Goal: Complete application form

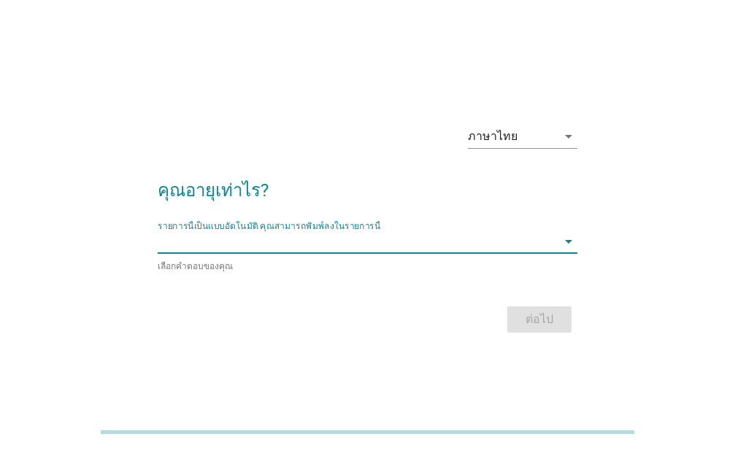
click at [536, 235] on input "รายการนี้เป็นแบบอัตโนมัติ คุณสามารถพิมพ์ลงในรายการนี้" at bounding box center [357, 241] width 399 height 23
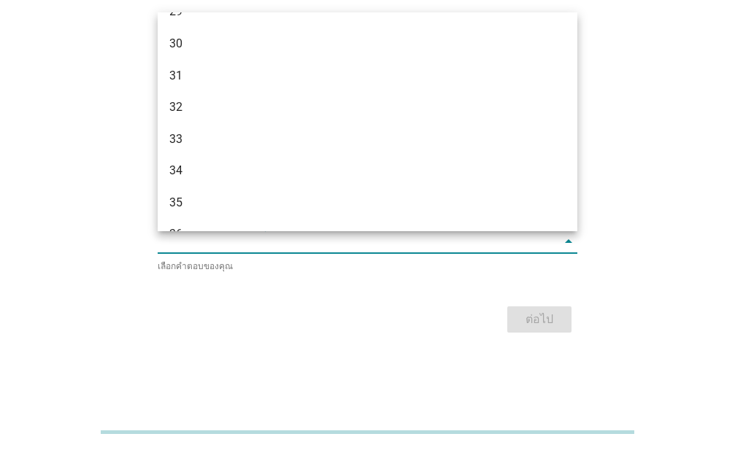
scroll to position [595, 0]
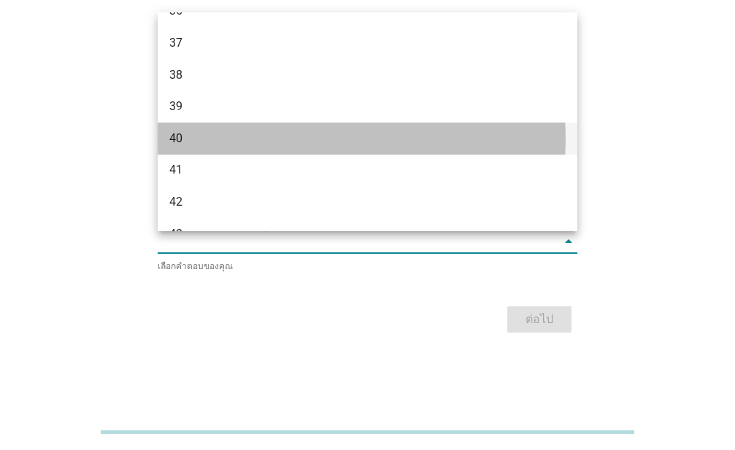
click at [273, 142] on div "40" at bounding box center [350, 139] width 363 height 18
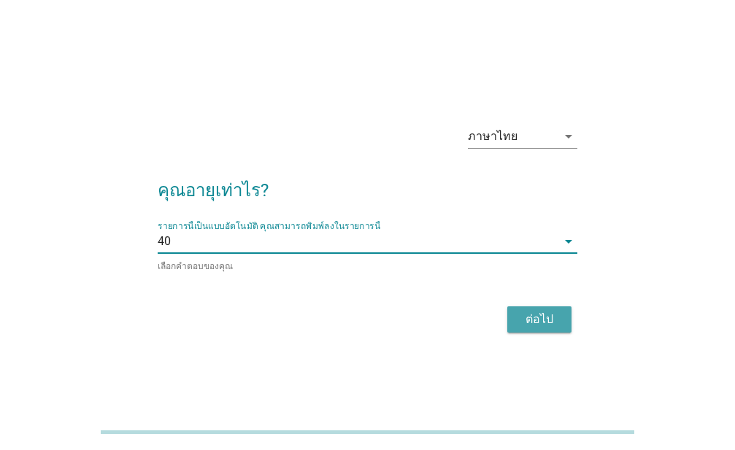
click at [535, 327] on button "ต่อไป" at bounding box center [539, 319] width 64 height 26
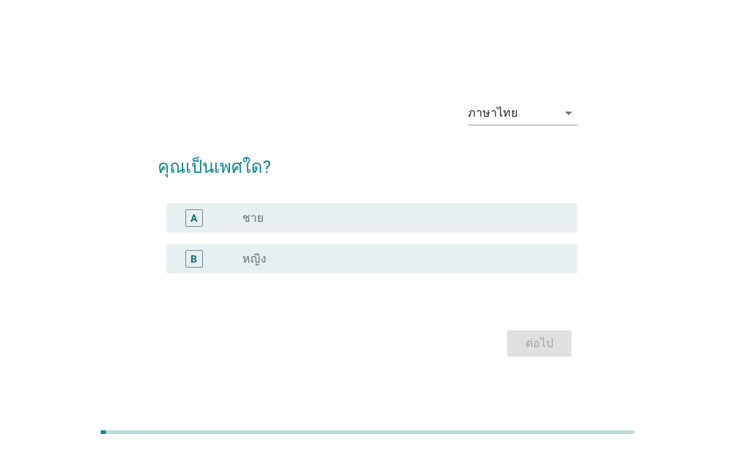
click at [311, 244] on div "B radio_button_unchecked หญิง" at bounding box center [367, 259] width 419 height 41
click at [334, 261] on div "radio_button_unchecked หญิง" at bounding box center [397, 259] width 311 height 15
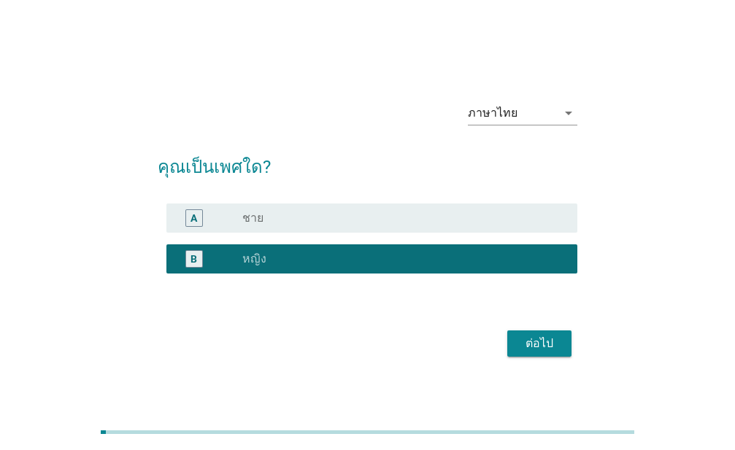
click at [535, 331] on button "ต่อไป" at bounding box center [539, 343] width 64 height 26
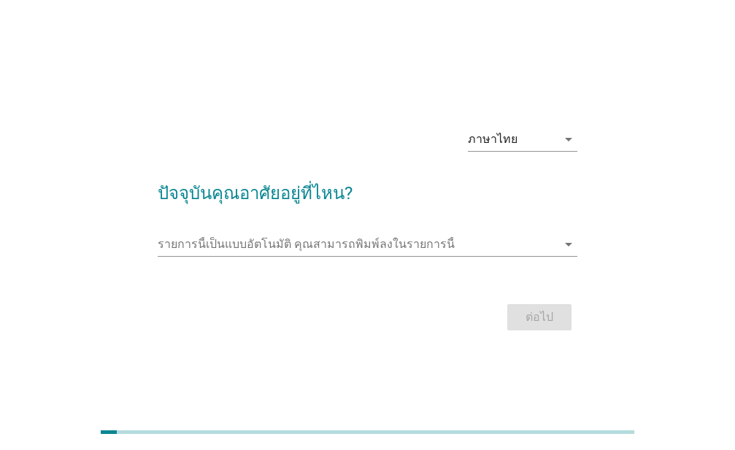
click at [340, 226] on div "รายการนี้เป็นแบบอัตโนมัติ [PERSON_NAME]พิมพ์ลงในรายการนี้ arrow_drop_down" at bounding box center [367, 247] width 419 height 47
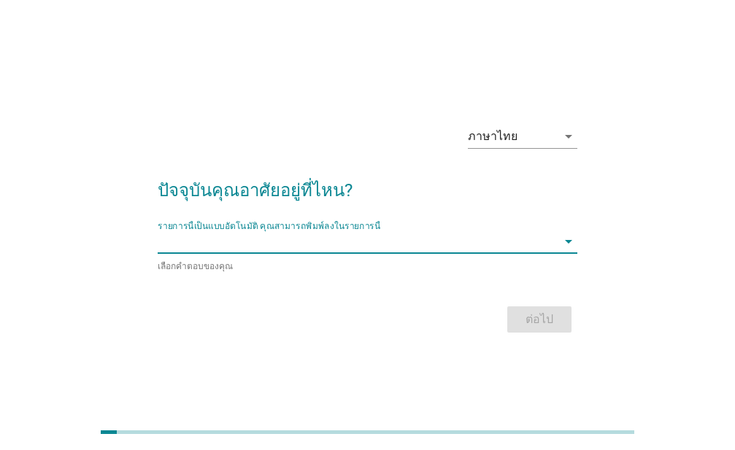
click at [338, 237] on input "รายการนี้เป็นแบบอัตโนมัติ คุณสามารถพิมพ์ลงในรายการนี้" at bounding box center [357, 241] width 399 height 23
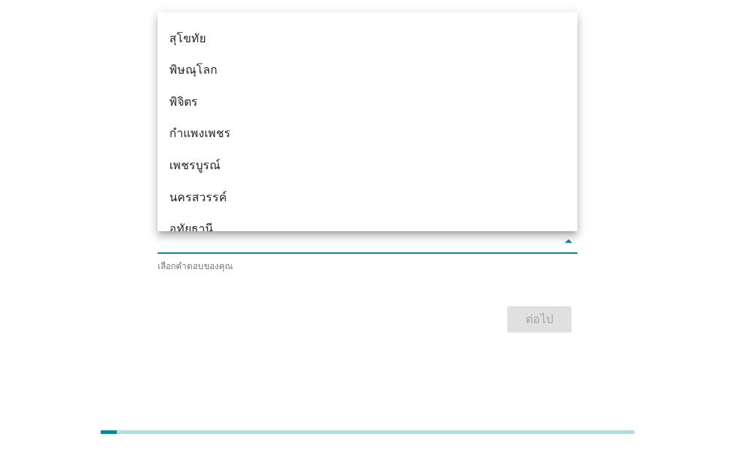
scroll to position [1173, 0]
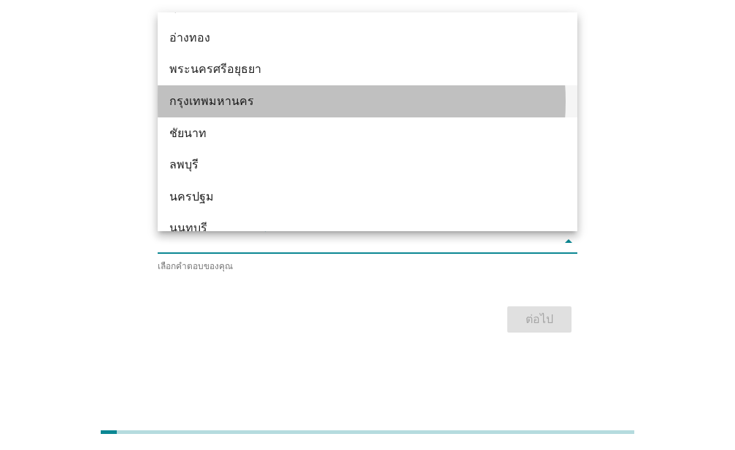
click at [217, 101] on div "กรุงเทพมหานคร" at bounding box center [350, 102] width 363 height 18
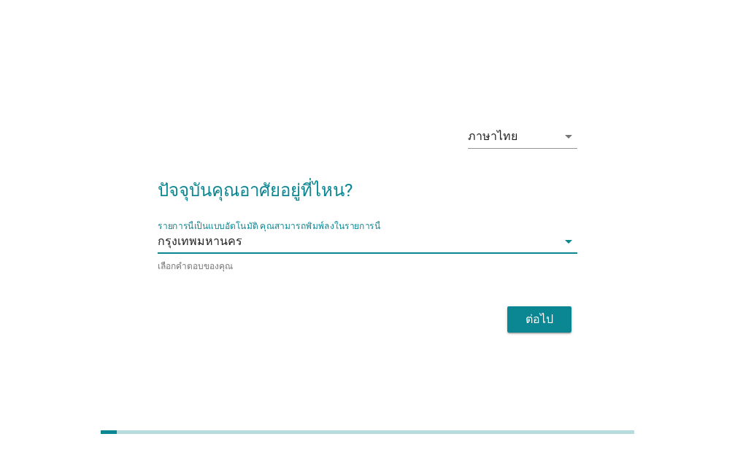
click at [543, 326] on div "ต่อไป" at bounding box center [539, 320] width 41 height 18
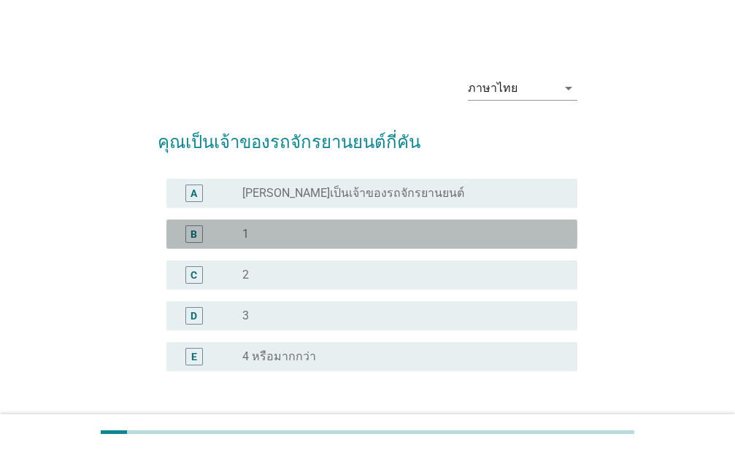
click at [293, 226] on div "radio_button_unchecked 1" at bounding box center [403, 234] width 323 height 18
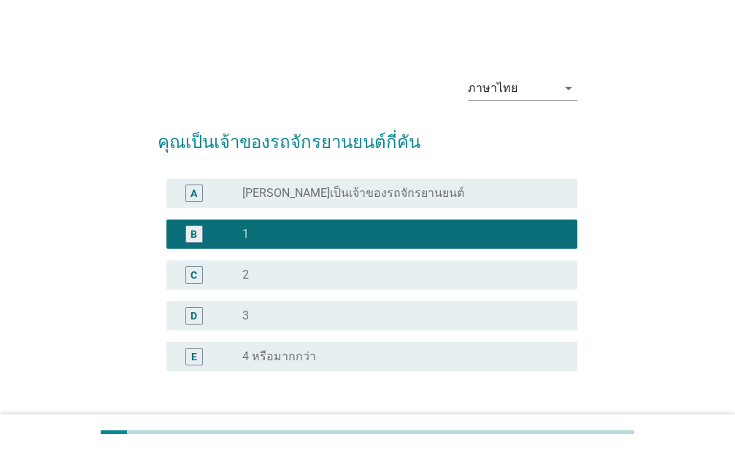
scroll to position [109, 0]
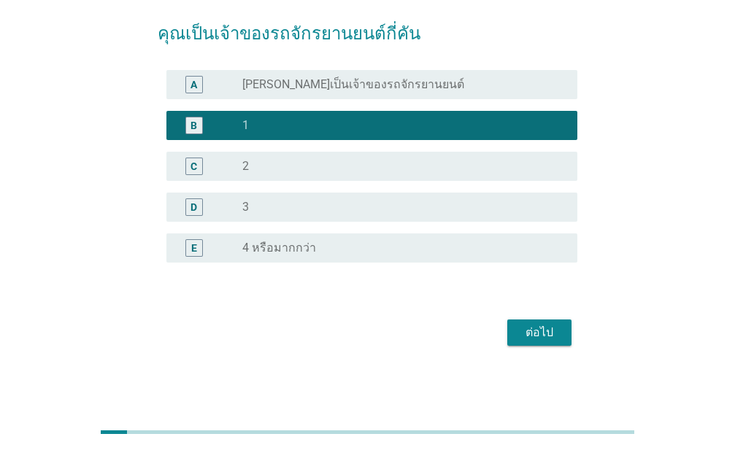
click at [544, 338] on div "ต่อไป" at bounding box center [539, 333] width 41 height 18
click at [544, 338] on div "ต่อไป" at bounding box center [367, 332] width 419 height 35
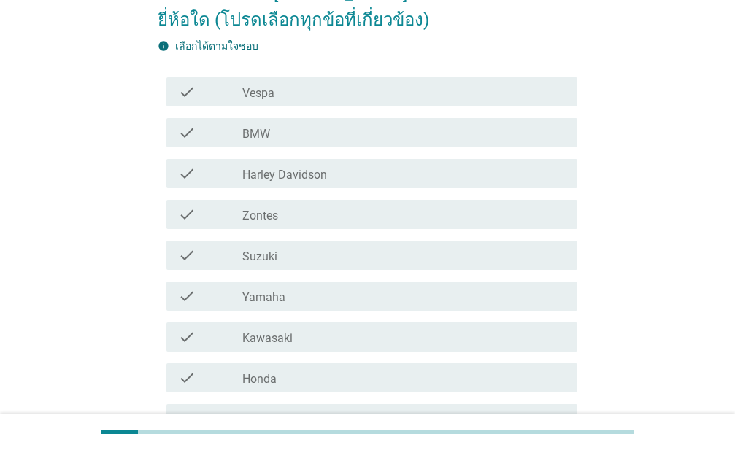
scroll to position [223, 0]
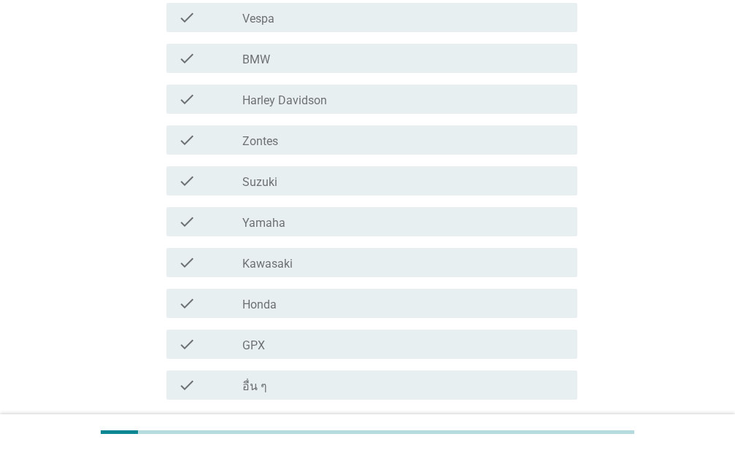
click at [329, 307] on div "check_box_outline_blank Honda" at bounding box center [403, 304] width 323 height 18
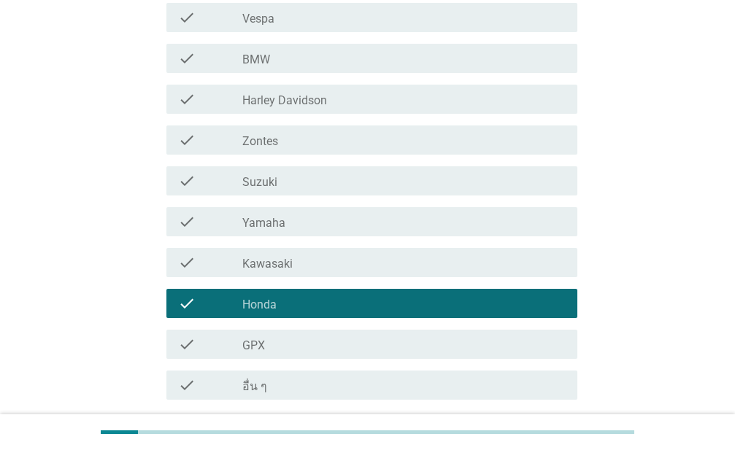
scroll to position [343, 0]
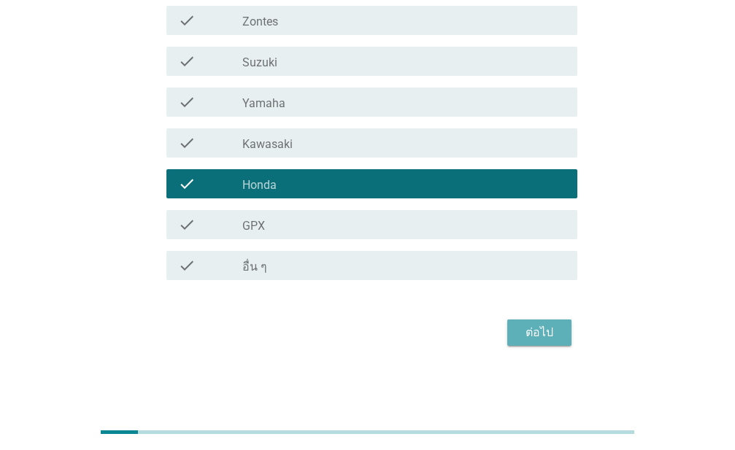
click at [544, 333] on div "ต่อไป" at bounding box center [539, 333] width 41 height 18
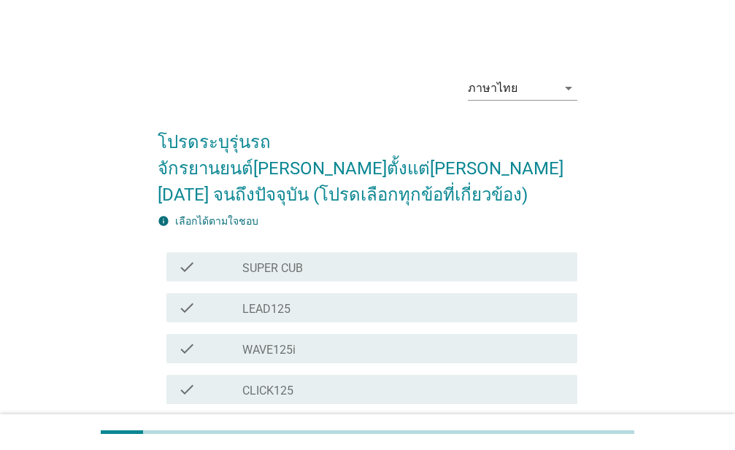
click at [471, 328] on div "check check_box_outline_blank WAVE125i" at bounding box center [367, 348] width 419 height 41
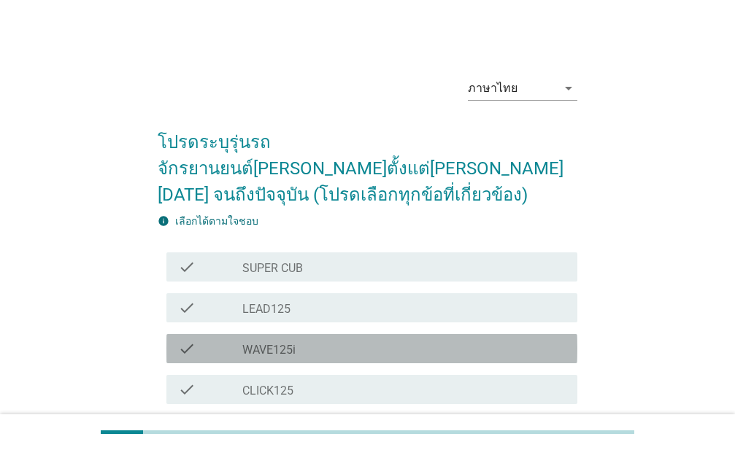
click at [470, 334] on div "check check_box_outline_blank WAVE125i" at bounding box center [371, 348] width 411 height 29
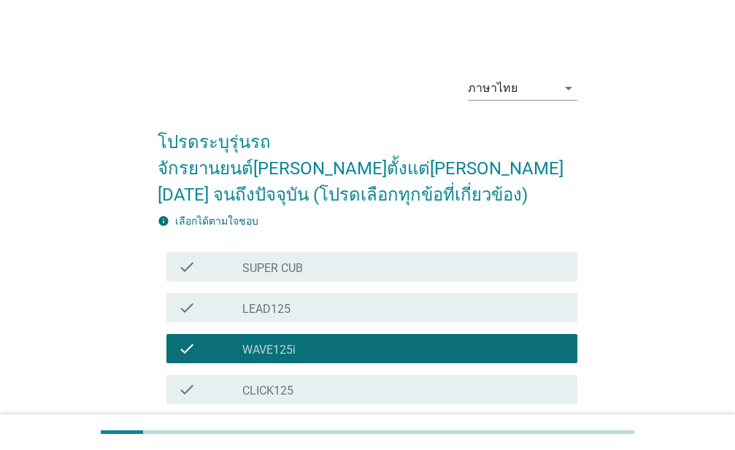
scroll to position [446, 0]
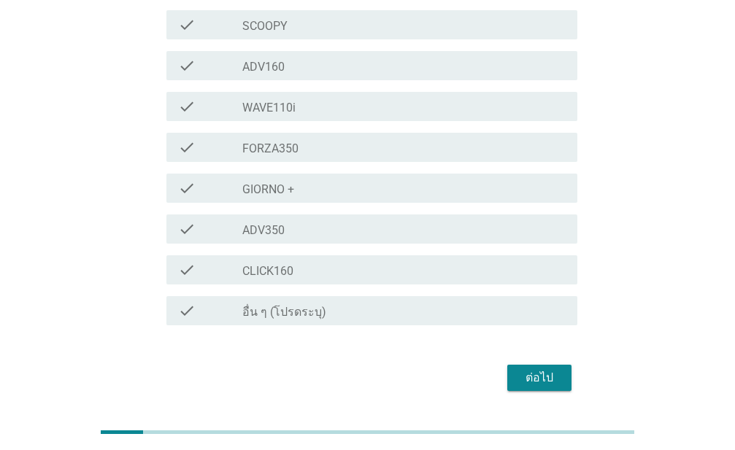
click at [538, 365] on div "ต่อไป" at bounding box center [367, 377] width 419 height 35
click at [535, 369] on div "ต่อไป" at bounding box center [539, 378] width 41 height 18
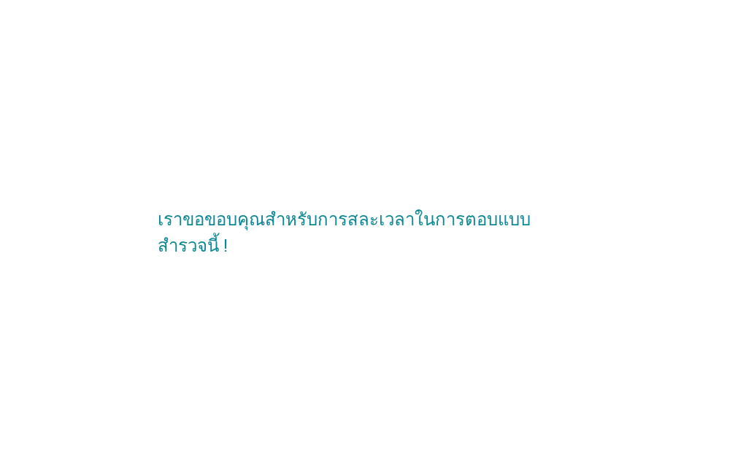
scroll to position [0, 0]
